Goal: Transaction & Acquisition: Purchase product/service

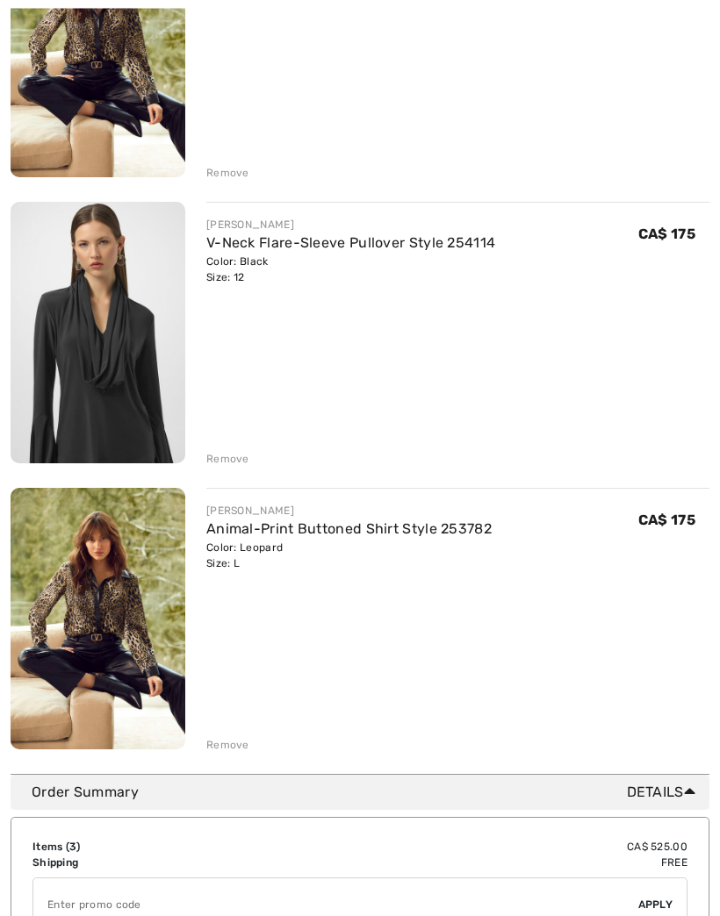
scroll to position [345, 0]
click at [227, 748] on div "Remove" at bounding box center [227, 745] width 43 height 16
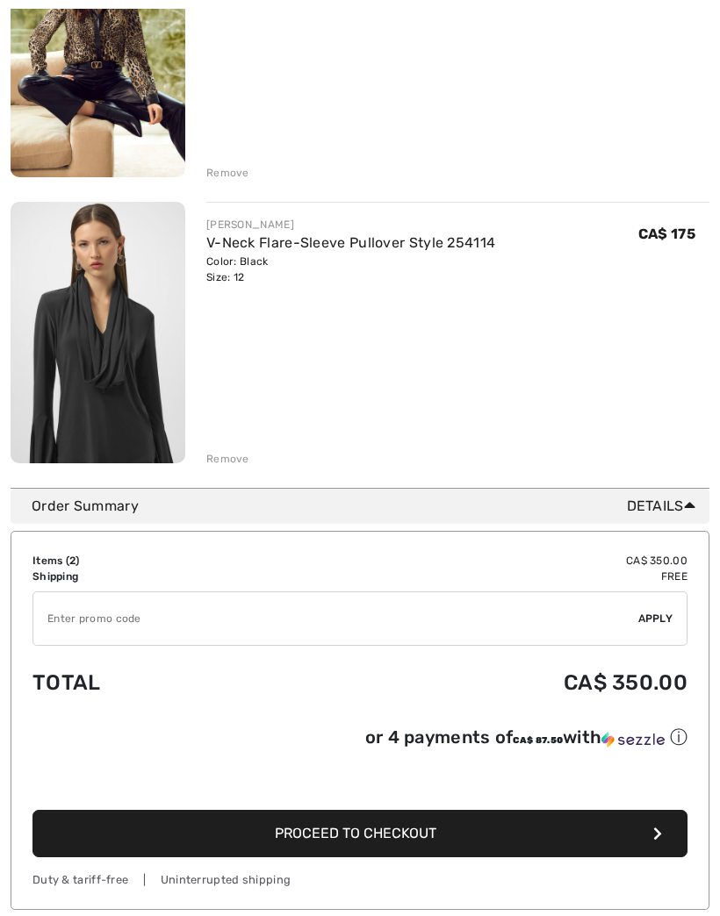
click at [132, 351] on img at bounding box center [98, 333] width 175 height 262
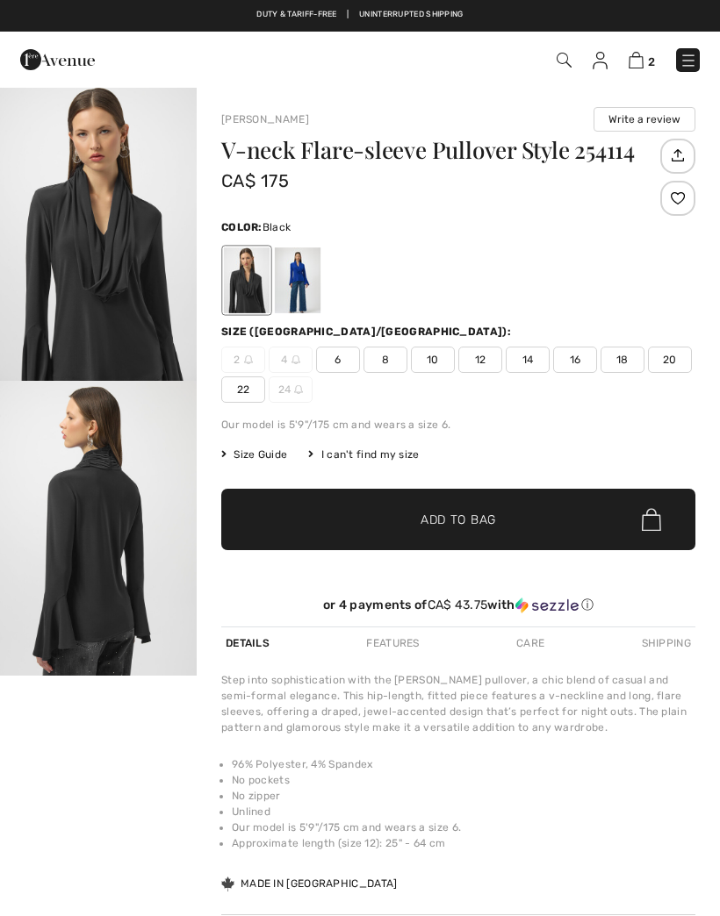
checkbox input "true"
click at [163, 216] on img "1 / 2" at bounding box center [98, 233] width 197 height 295
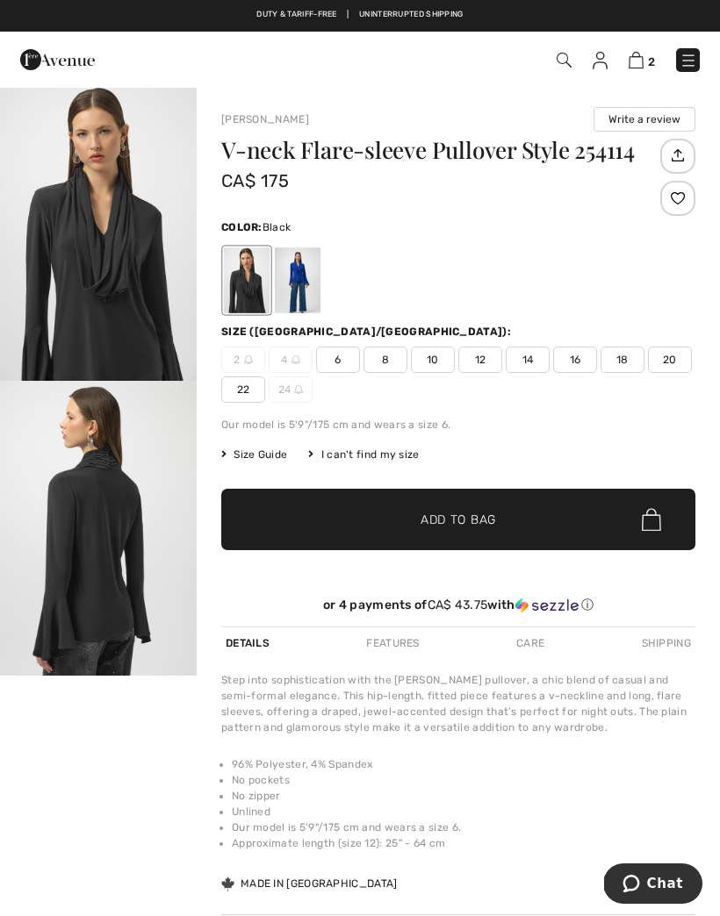
click at [642, 65] on img at bounding box center [635, 60] width 15 height 17
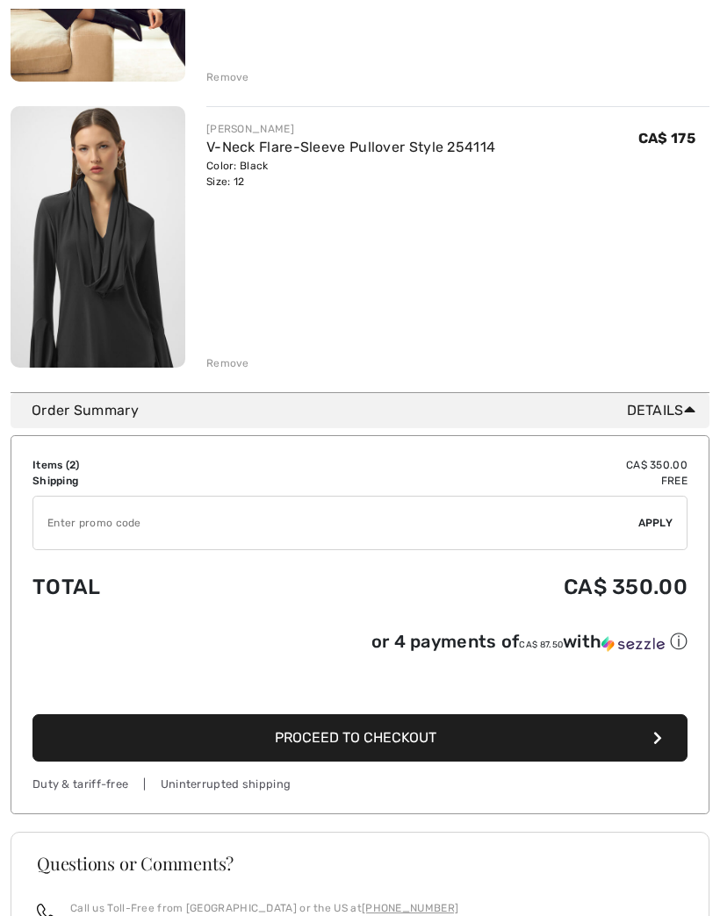
scroll to position [475, 0]
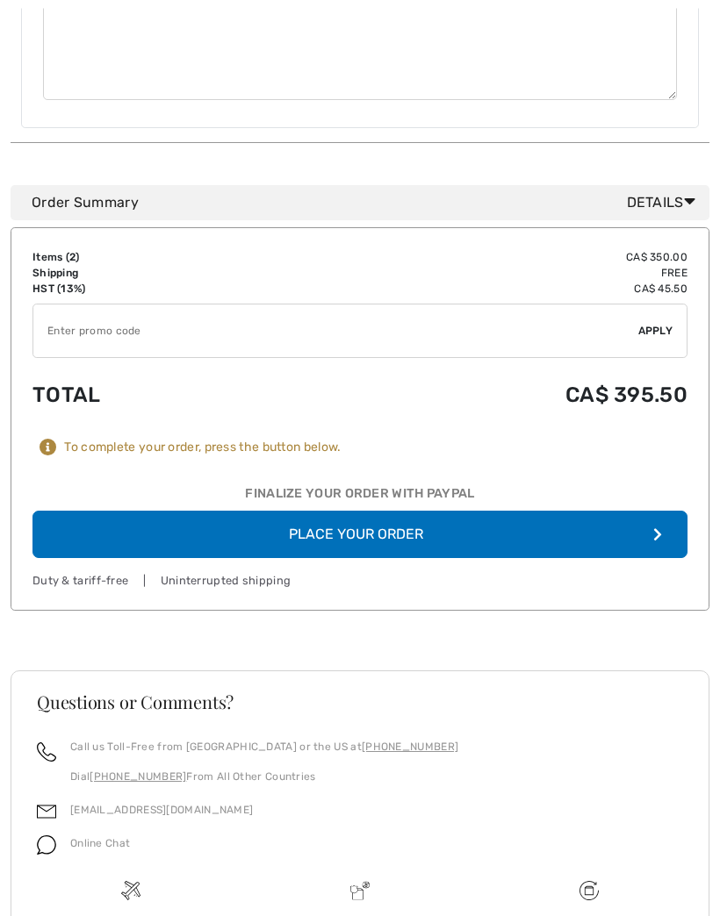
scroll to position [938, 0]
click at [438, 511] on button "Place Your Order" at bounding box center [359, 534] width 655 height 47
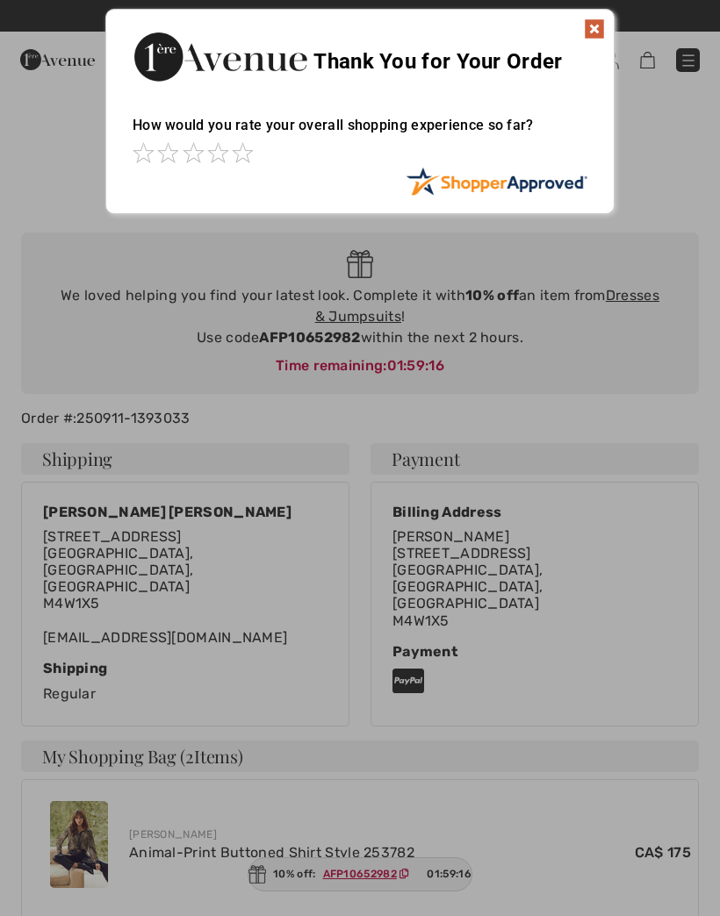
click at [590, 22] on img at bounding box center [594, 28] width 21 height 21
